Goal: Find specific page/section: Find specific page/section

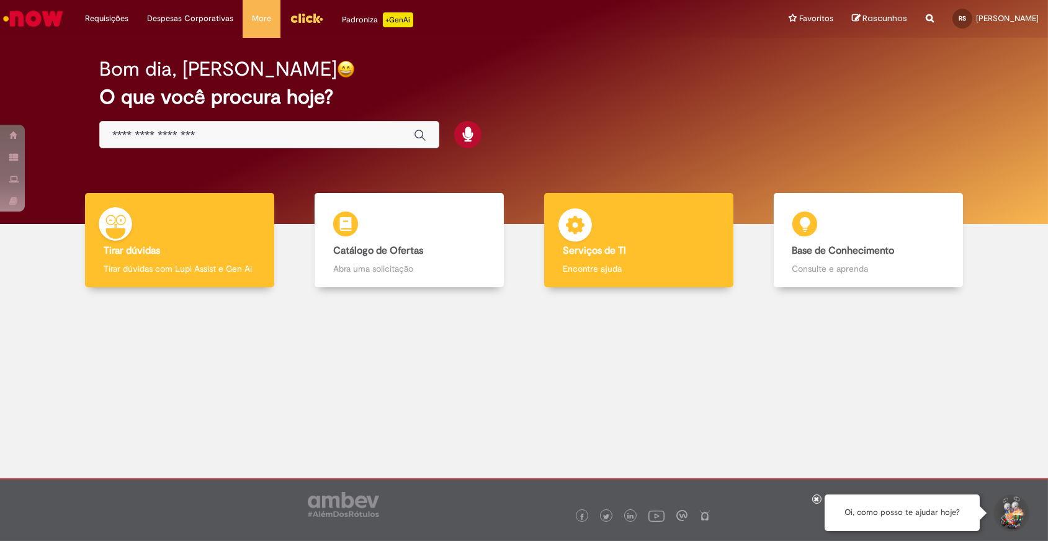
click at [592, 226] on img at bounding box center [575, 227] width 37 height 37
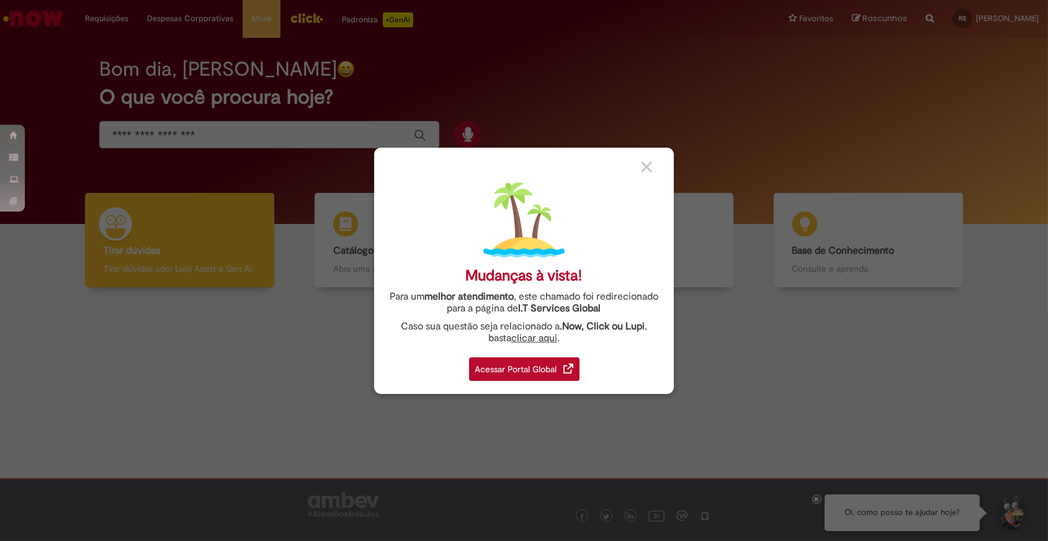
click at [539, 364] on div "Acessar Portal Global" at bounding box center [524, 369] width 110 height 24
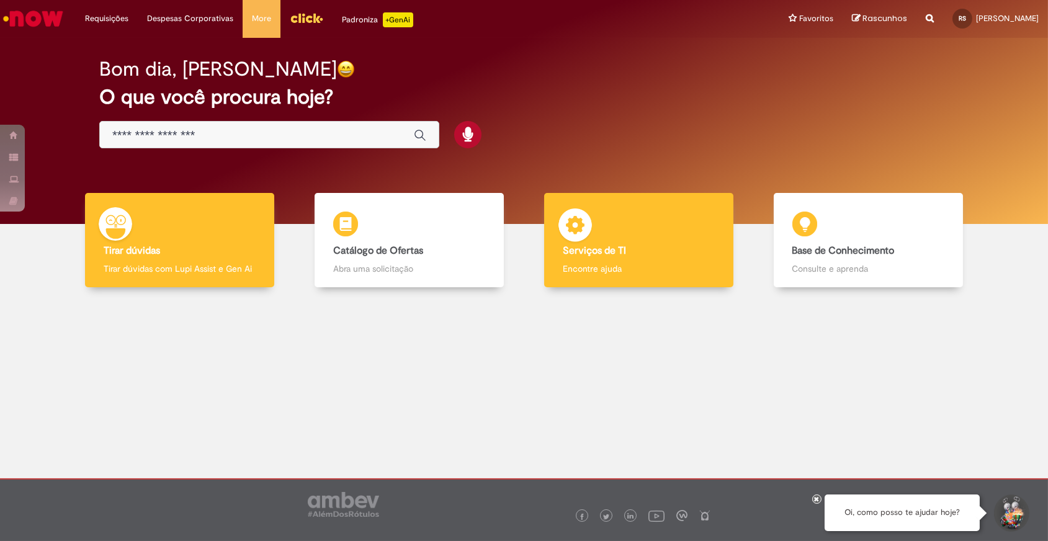
click at [585, 240] on img at bounding box center [575, 227] width 37 height 37
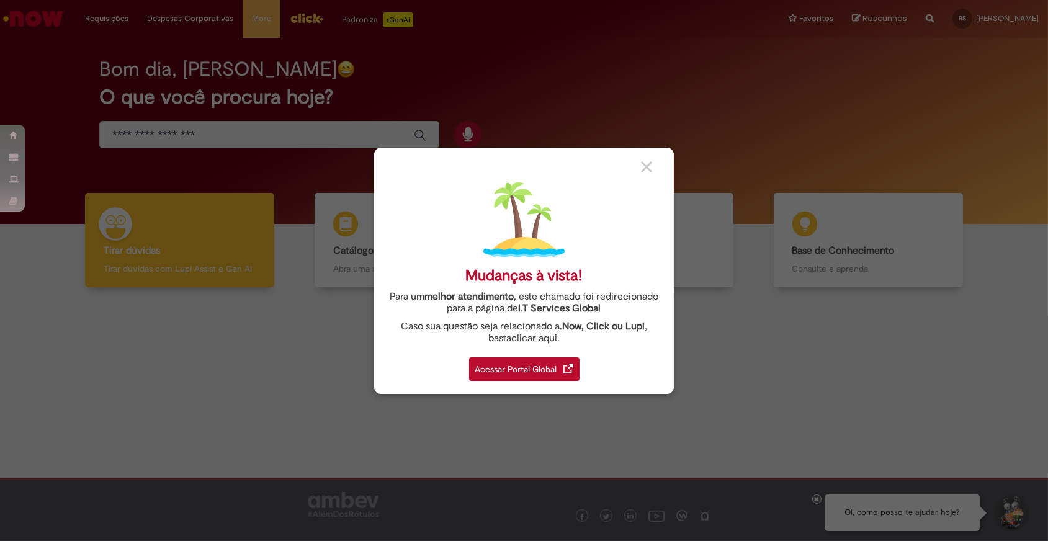
click at [532, 375] on div "Acessar Portal Global" at bounding box center [524, 369] width 110 height 24
